Goal: Find specific page/section: Find specific page/section

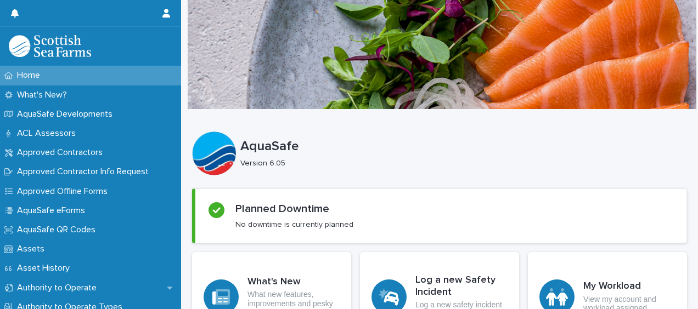
click at [576, 167] on p "Version 6.05" at bounding box center [459, 163] width 438 height 9
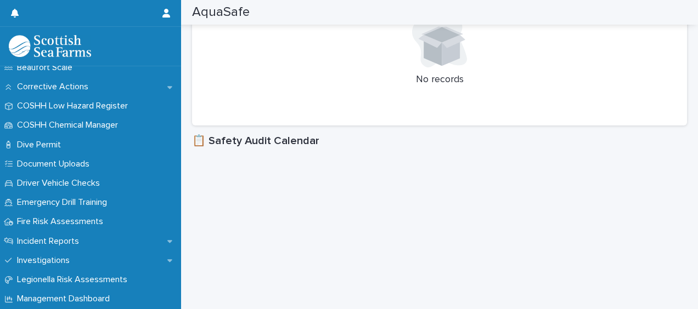
scroll to position [261, 0]
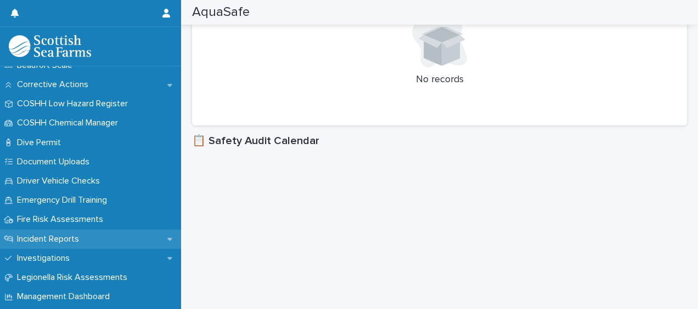
click at [60, 234] on p "Incident Reports" at bounding box center [50, 239] width 75 height 10
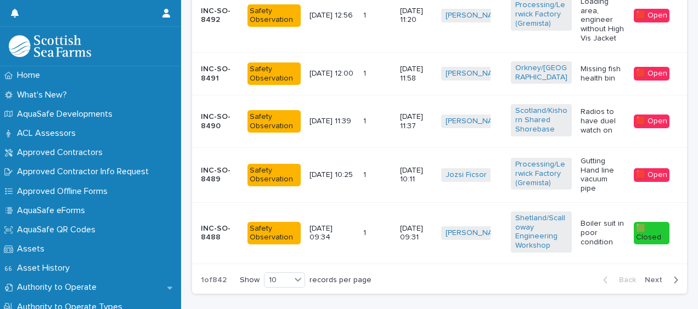
scroll to position [768, 0]
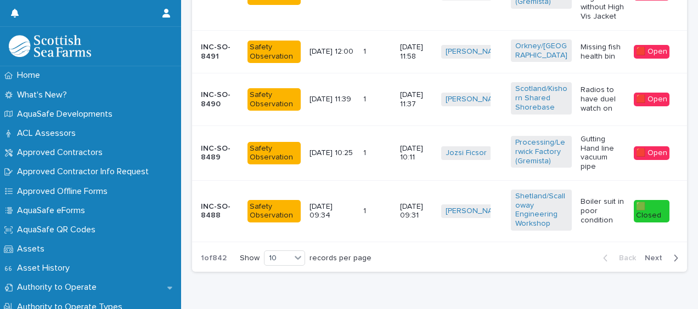
click at [654, 262] on span "Next" at bounding box center [656, 258] width 24 height 8
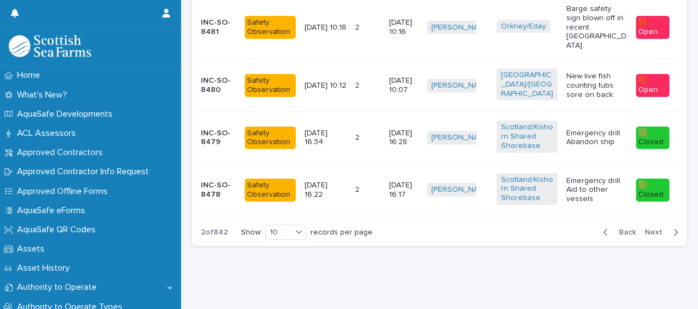
scroll to position [811, 0]
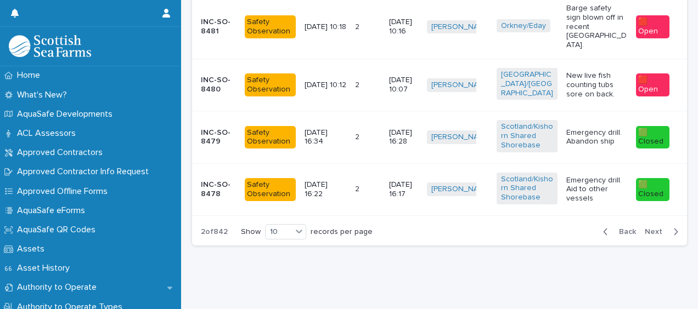
click at [645, 228] on span "Next" at bounding box center [656, 232] width 24 height 8
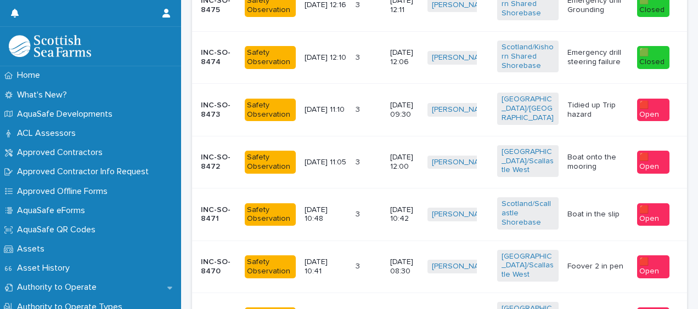
scroll to position [738, 0]
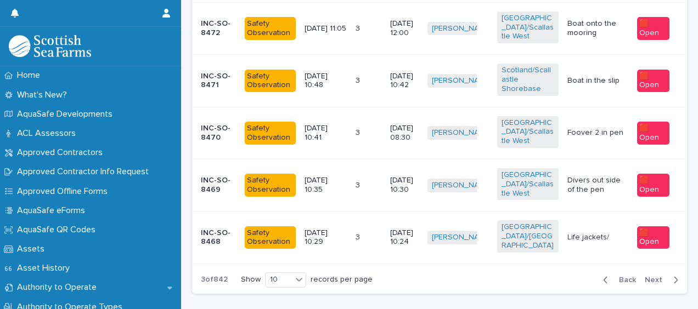
click at [644, 276] on span "Next" at bounding box center [656, 280] width 24 height 8
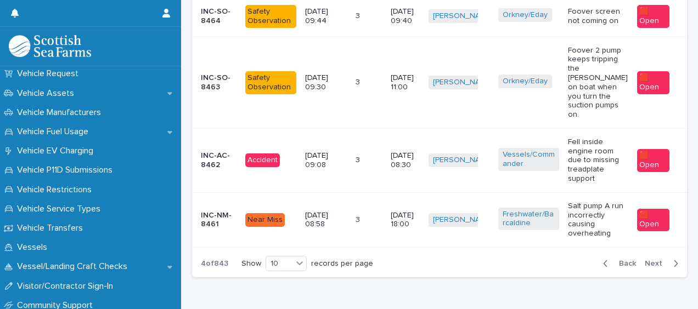
scroll to position [892, 0]
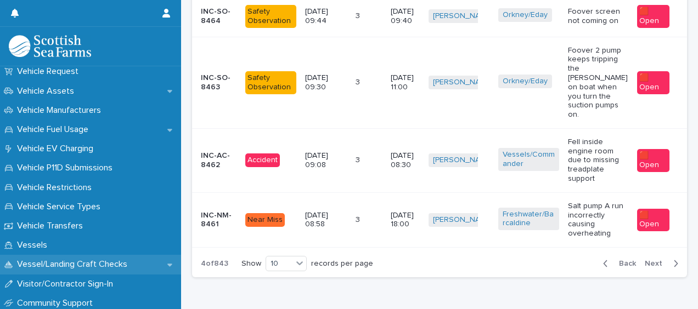
click at [72, 268] on p "Vessel/Landing Craft Checks" at bounding box center [74, 264] width 123 height 10
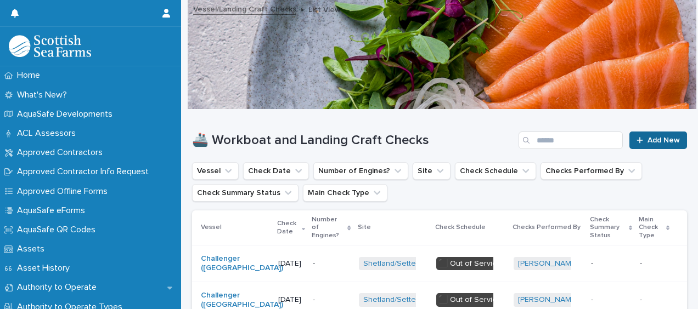
click at [636, 142] on div at bounding box center [641, 141] width 11 height 8
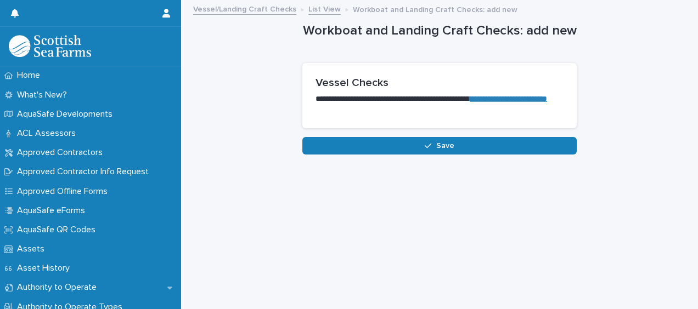
click at [531, 98] on link "**********" at bounding box center [507, 99] width 77 height 8
